Goal: Obtain resource: Obtain resource

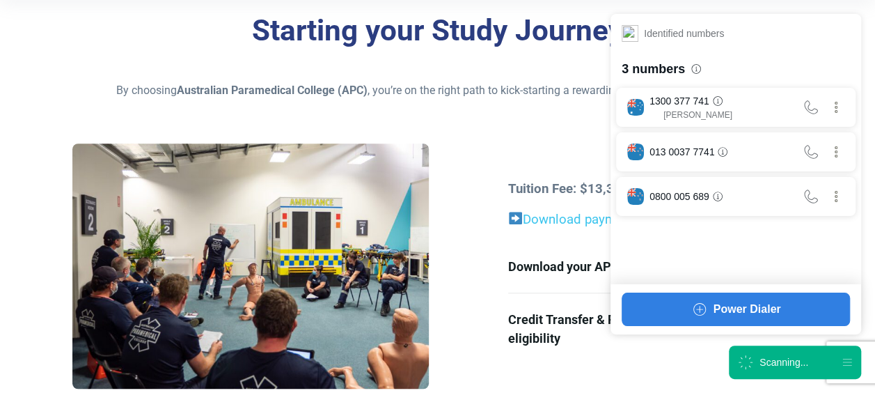
scroll to position [348, 0]
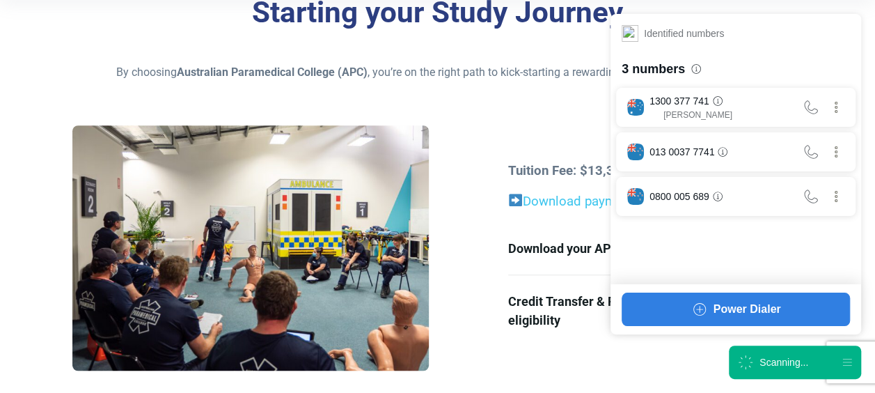
click at [744, 356] on icon at bounding box center [745, 362] width 17 height 17
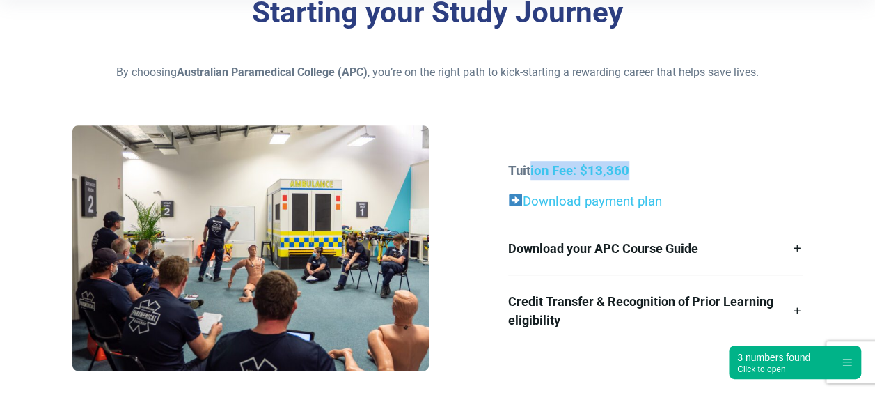
drag, startPoint x: 546, startPoint y: 167, endPoint x: 634, endPoint y: 171, distance: 87.1
click at [634, 171] on p "Tuition Fee: $13,360" at bounding box center [655, 170] width 294 height 19
drag, startPoint x: 634, startPoint y: 171, endPoint x: 643, endPoint y: 178, distance: 11.6
click at [643, 178] on p "Tuition Fee: $13,360" at bounding box center [655, 170] width 294 height 19
click at [586, 182] on div "Tuition Fee: $13,360 Download payment plan Download your APC Course Guide Here’…" at bounding box center [655, 253] width 311 height 185
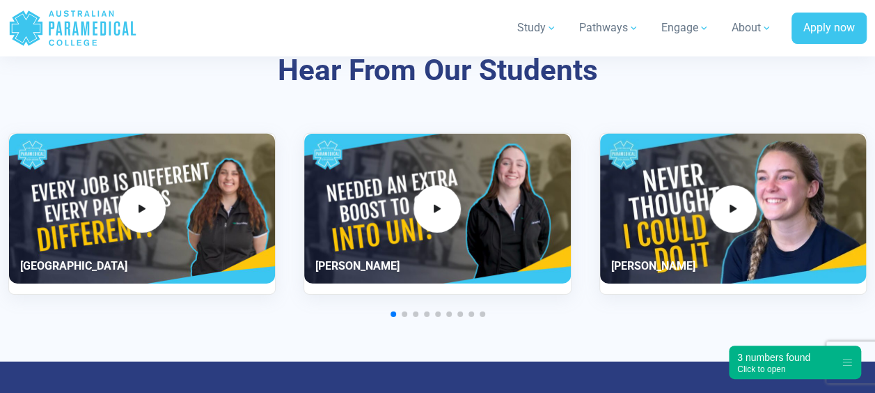
scroll to position [4734, 0]
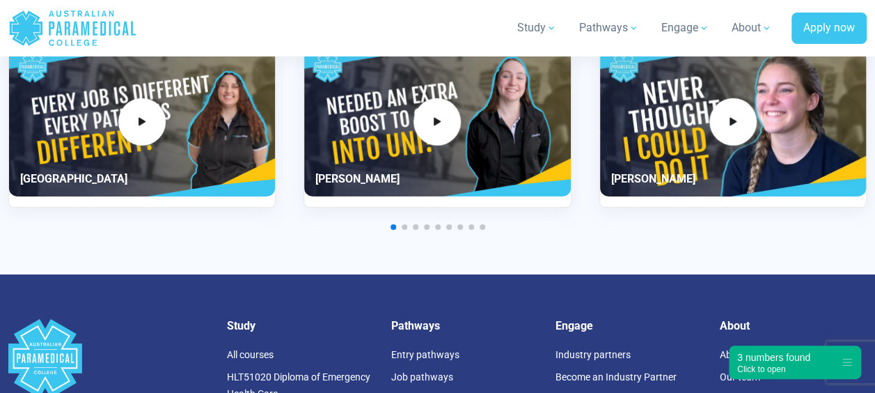
click at [416, 224] on span "Go to slide 3" at bounding box center [416, 227] width 6 height 6
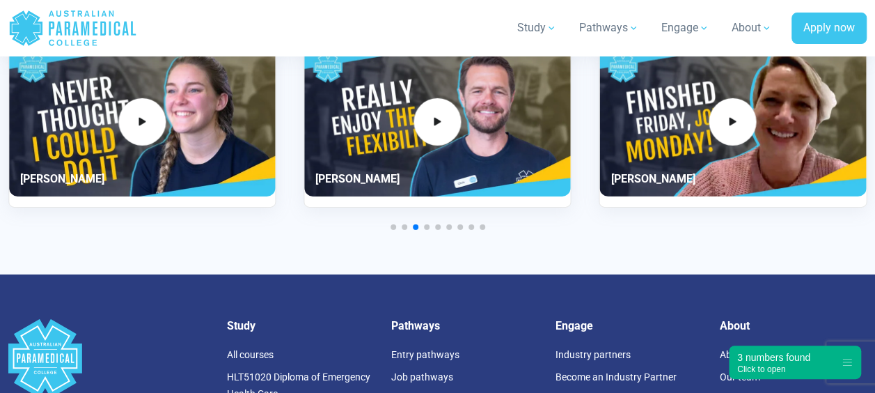
click at [407, 224] on div at bounding box center [437, 227] width 858 height 6
click at [404, 224] on span "Go to slide 2" at bounding box center [405, 227] width 6 height 6
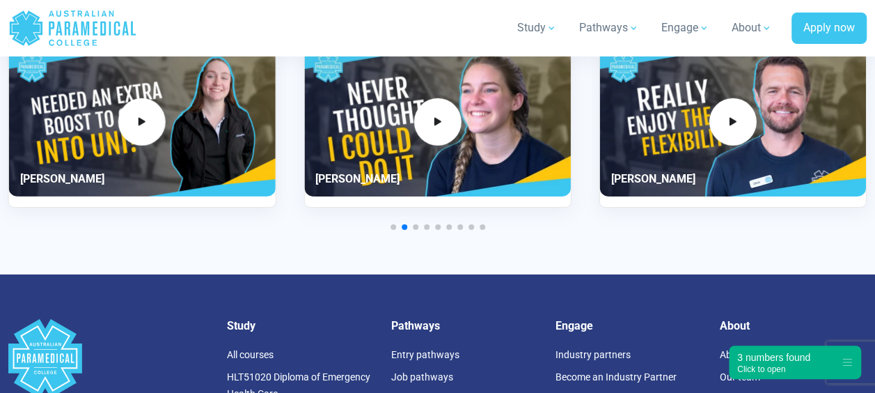
click at [400, 226] on div at bounding box center [437, 227] width 858 height 6
click at [391, 226] on span "Go to slide 1" at bounding box center [394, 227] width 6 height 6
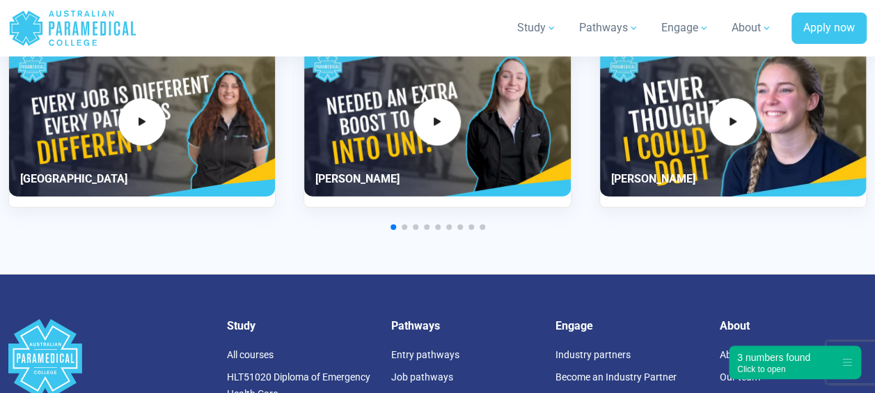
click at [485, 226] on div at bounding box center [437, 227] width 858 height 6
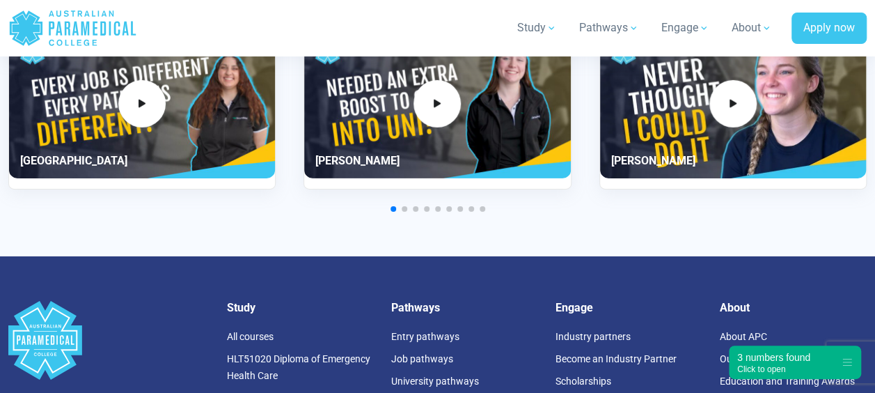
scroll to position [4720, 0]
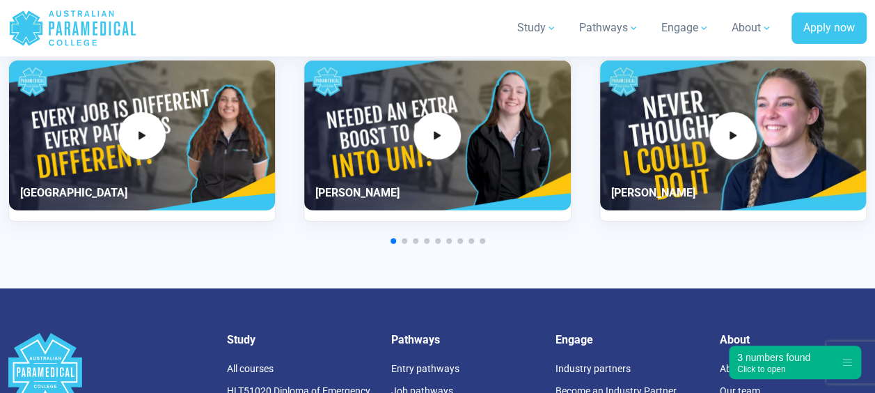
click at [405, 240] on div at bounding box center [437, 241] width 858 height 6
click at [402, 244] on div "Hear From Our Students Paris" at bounding box center [437, 111] width 875 height 353
click at [406, 242] on div "Hear From Our Students Paris" at bounding box center [437, 111] width 875 height 353
click at [409, 238] on div at bounding box center [437, 241] width 858 height 6
click at [407, 238] on div at bounding box center [437, 241] width 858 height 6
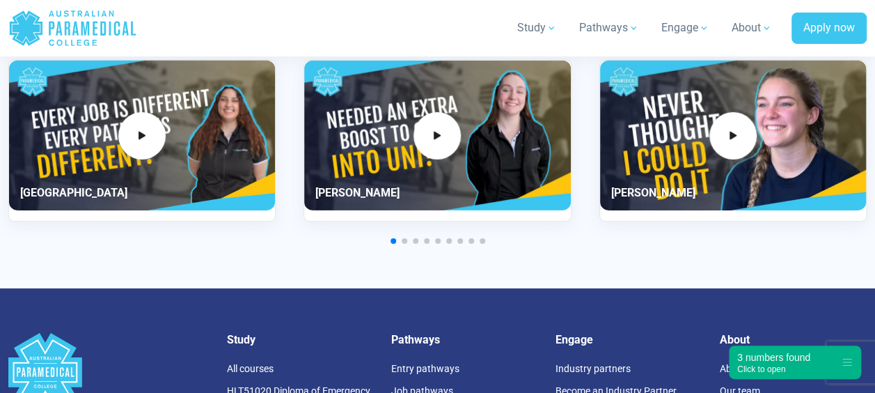
click at [404, 238] on span "Go to slide 2" at bounding box center [405, 241] width 6 height 6
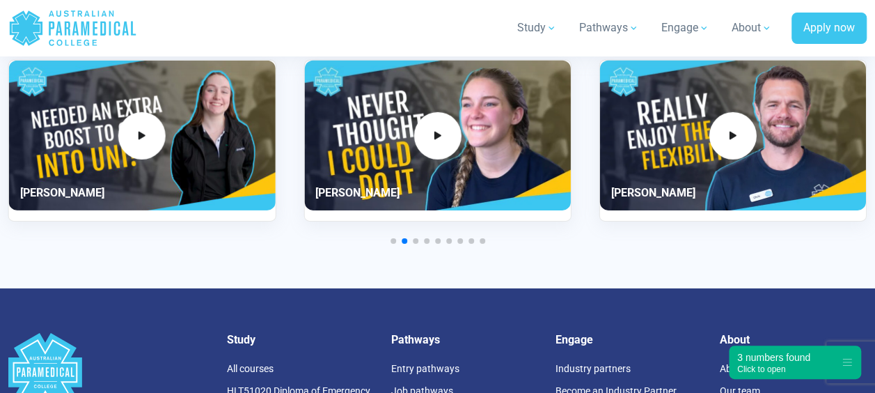
click at [418, 238] on div at bounding box center [437, 241] width 858 height 6
click at [415, 238] on span "Go to slide 3" at bounding box center [416, 241] width 6 height 6
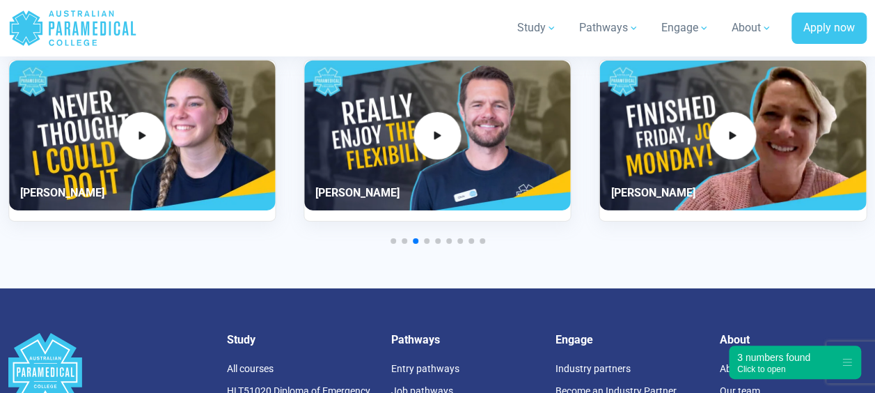
click at [429, 238] on div at bounding box center [437, 241] width 858 height 6
click at [439, 235] on div "Hear From Our Students Paris" at bounding box center [437, 111] width 875 height 353
click at [443, 235] on div "Hear From Our Students Paris" at bounding box center [437, 111] width 875 height 353
click at [438, 235] on div "Hear From Our Students Paris" at bounding box center [437, 111] width 875 height 353
click at [437, 238] on span "Go to slide 5" at bounding box center [438, 241] width 6 height 6
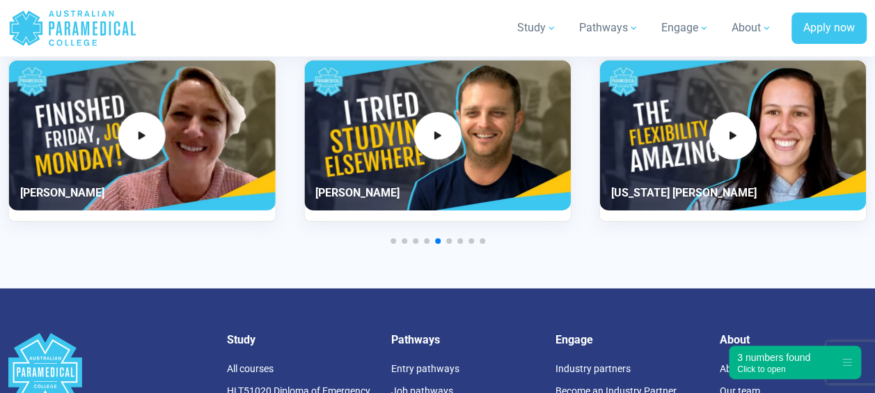
click at [444, 238] on div at bounding box center [437, 241] width 858 height 6
click at [449, 238] on span "Go to slide 6" at bounding box center [449, 241] width 6 height 6
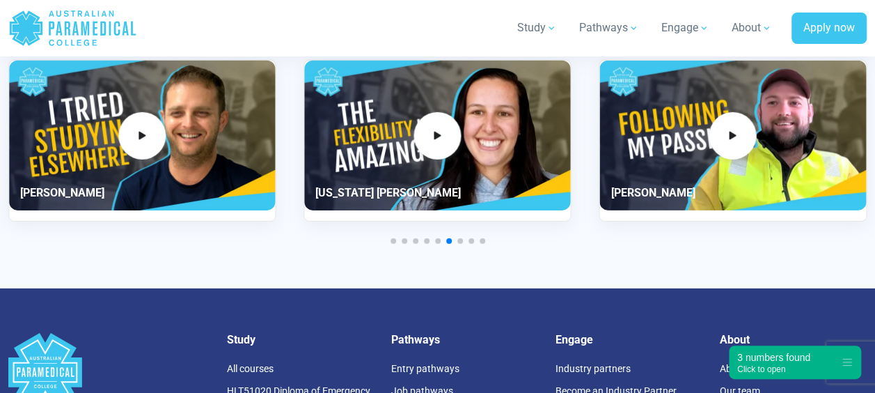
click at [457, 233] on div "Hear From Our Students Paris" at bounding box center [437, 111] width 875 height 353
click at [466, 233] on div "Hear From Our Students Paris" at bounding box center [437, 111] width 875 height 353
click at [466, 238] on div at bounding box center [437, 241] width 858 height 6
click at [462, 238] on div at bounding box center [437, 241] width 858 height 6
click at [460, 238] on span "Go to slide 7" at bounding box center [460, 241] width 6 height 6
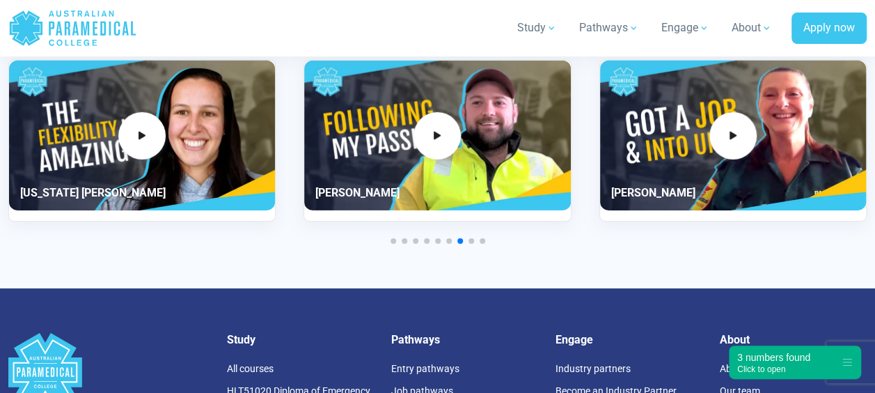
click at [467, 238] on div at bounding box center [437, 241] width 858 height 6
click at [471, 231] on div "Hear From Our Students Paris" at bounding box center [437, 111] width 875 height 353
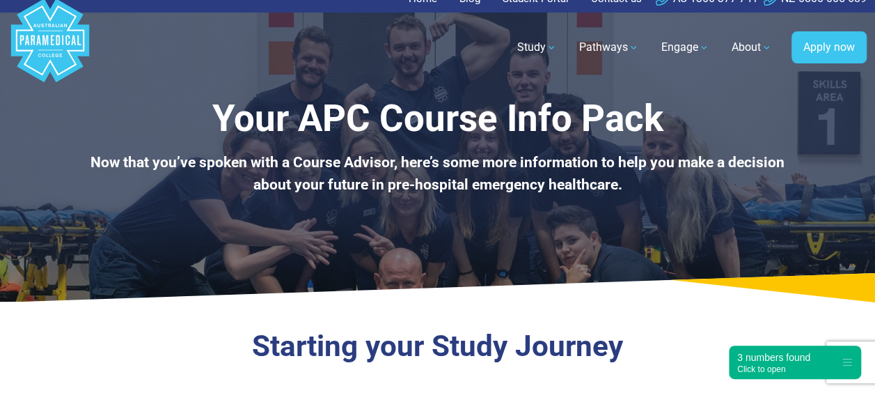
scroll to position [348, 0]
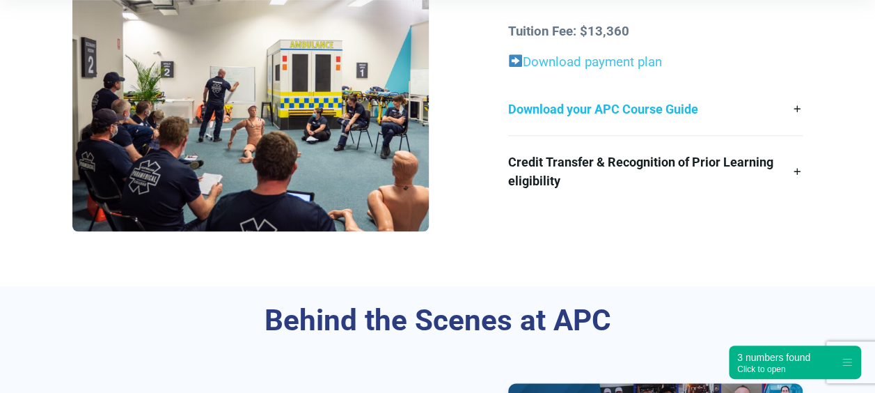
click at [601, 113] on link "Download your APC Course Guide" at bounding box center [655, 109] width 294 height 52
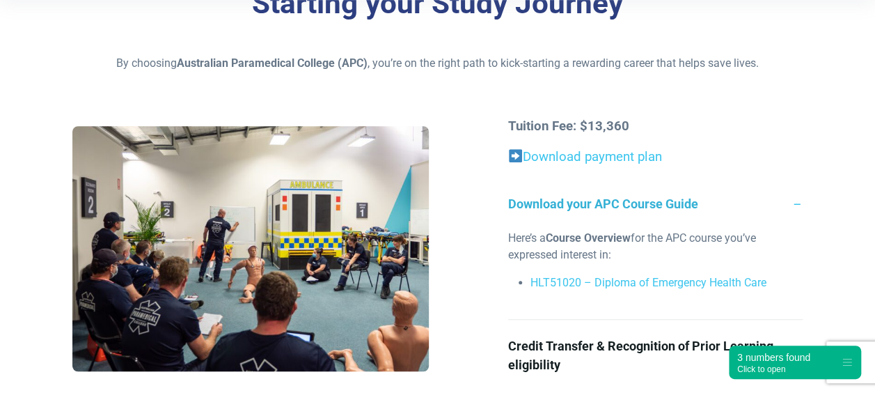
scroll to position [0, 0]
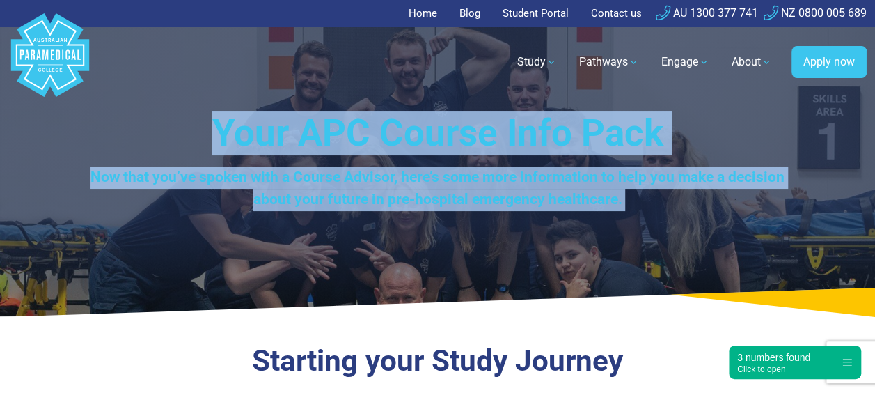
drag, startPoint x: 204, startPoint y: 129, endPoint x: 678, endPoint y: 301, distance: 504.3
click at [678, 301] on div "Your APC Course Info Pack Now that you’ve spoken with a Course Advisor, here’s …" at bounding box center [437, 158] width 875 height 316
click at [501, 258] on div "Your APC Course Info Pack Now that you’ve spoken with a Course Advisor, here’s …" at bounding box center [437, 158] width 875 height 316
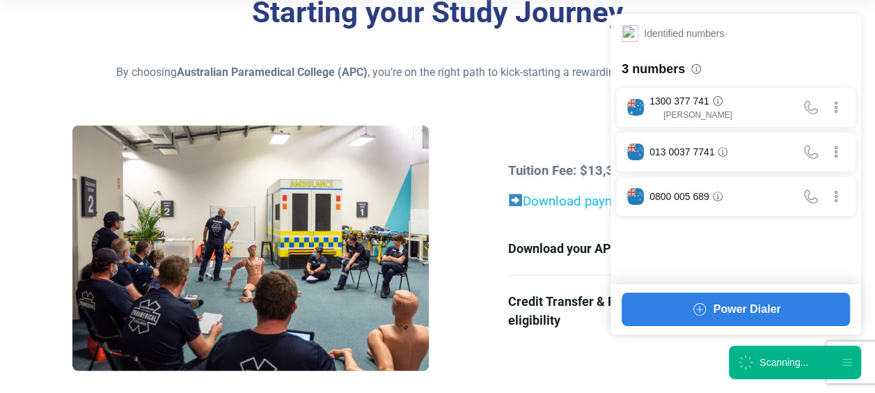
click at [556, 206] on link "Download payment plan" at bounding box center [592, 201] width 139 height 15
click at [799, 362] on div "3 numbers found" at bounding box center [773, 357] width 73 height 14
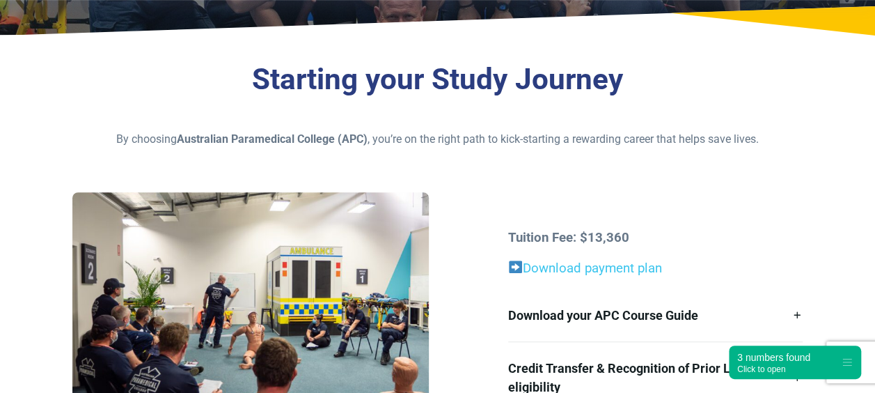
scroll to position [278, 0]
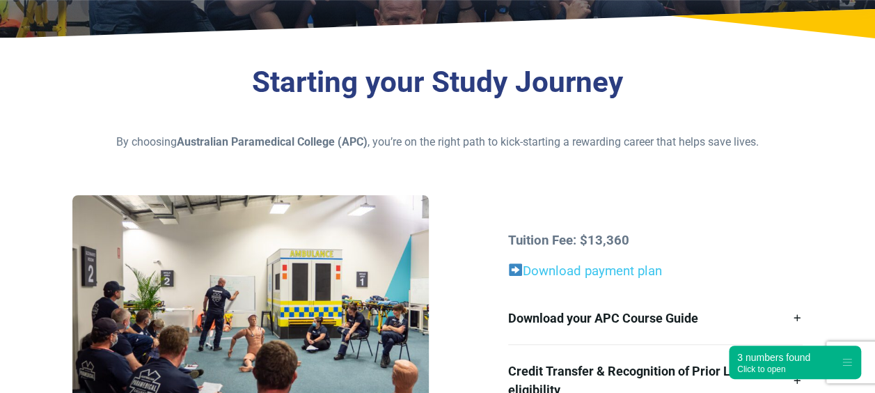
click at [807, 148] on div "Starting your Study Journey By choosing Australian Paramedical College (APC) , …" at bounding box center [437, 271] width 875 height 447
